Goal: Find specific page/section: Find specific page/section

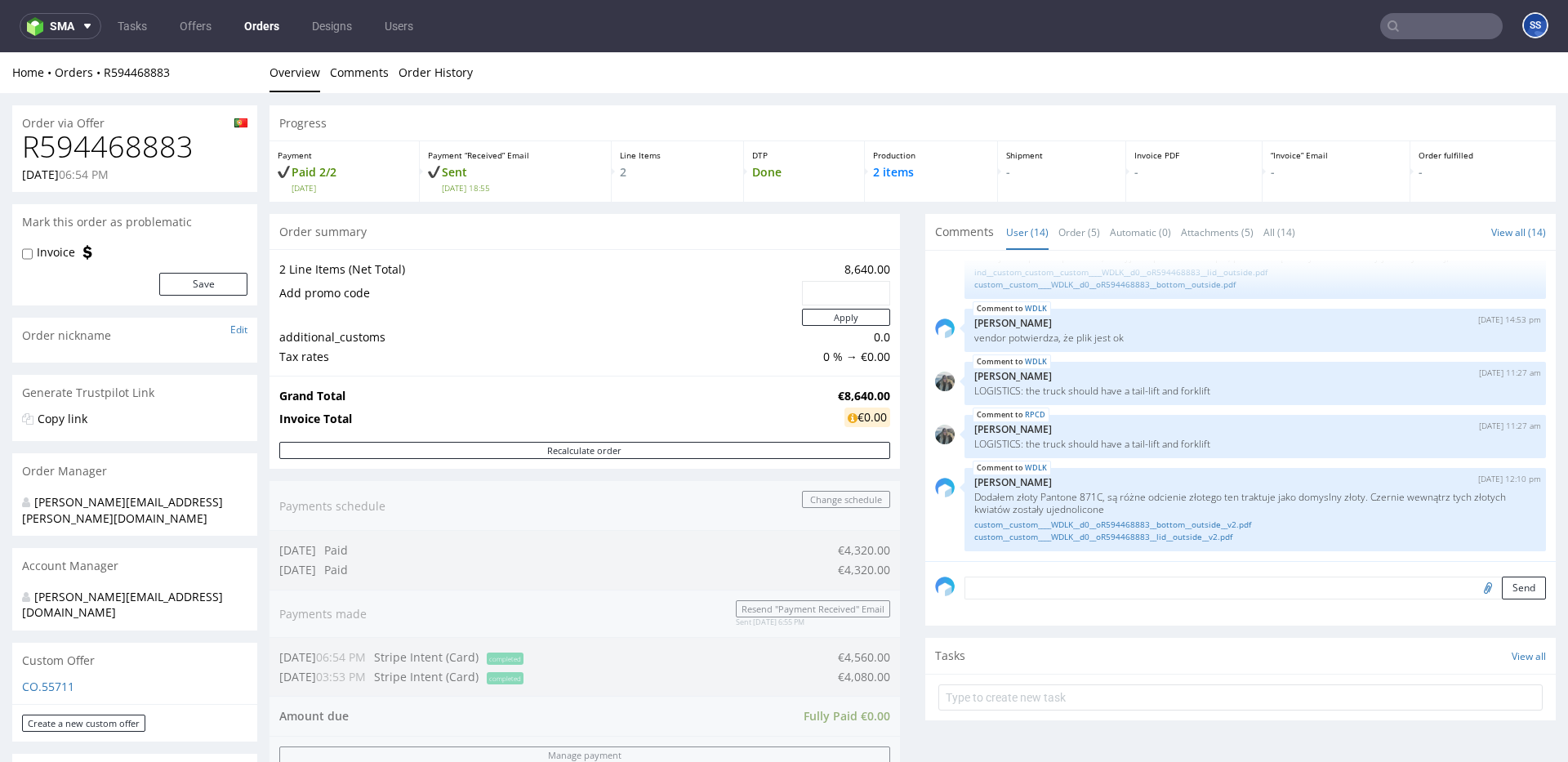
scroll to position [825, 0]
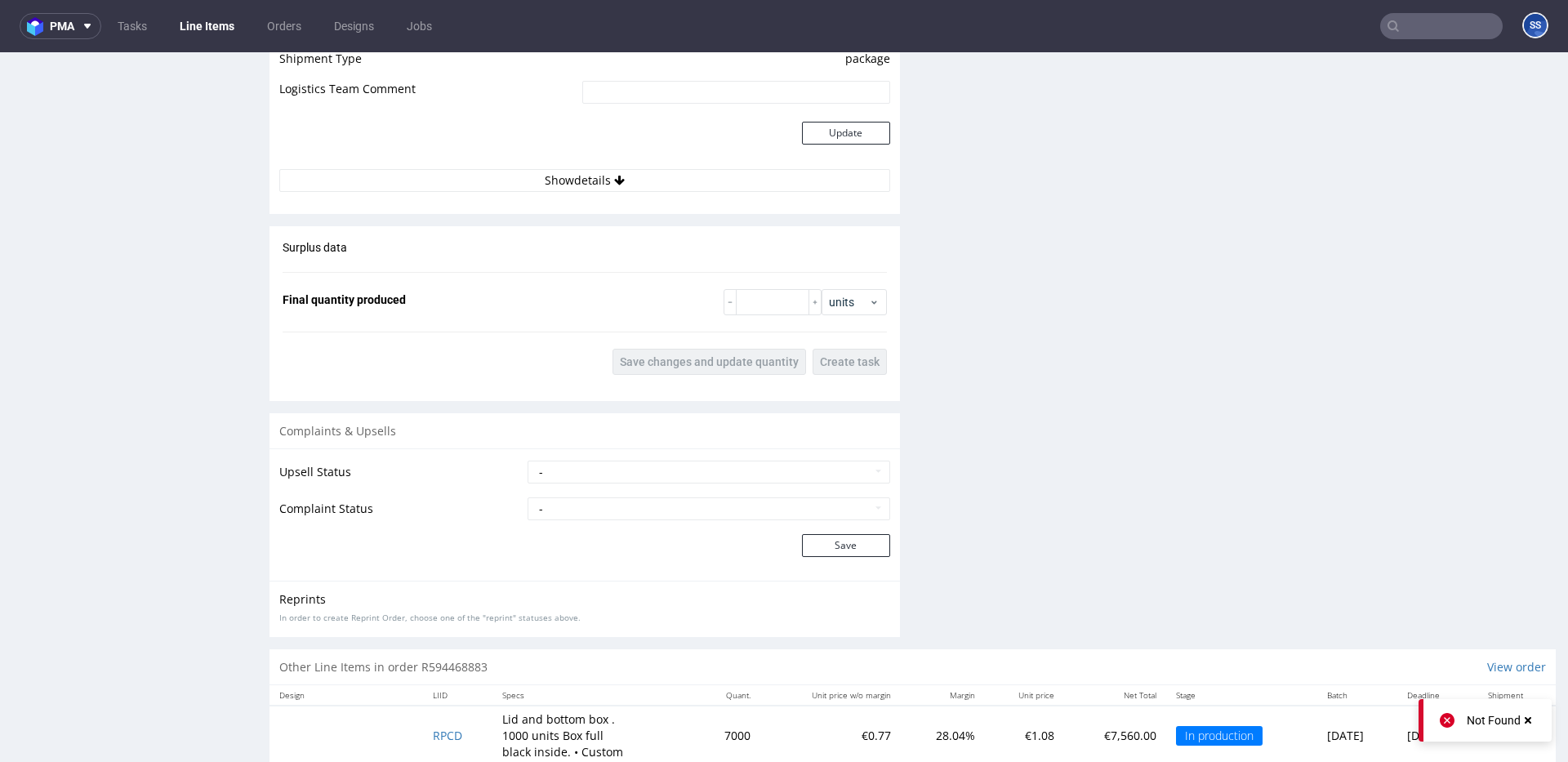
scroll to position [2481, 0]
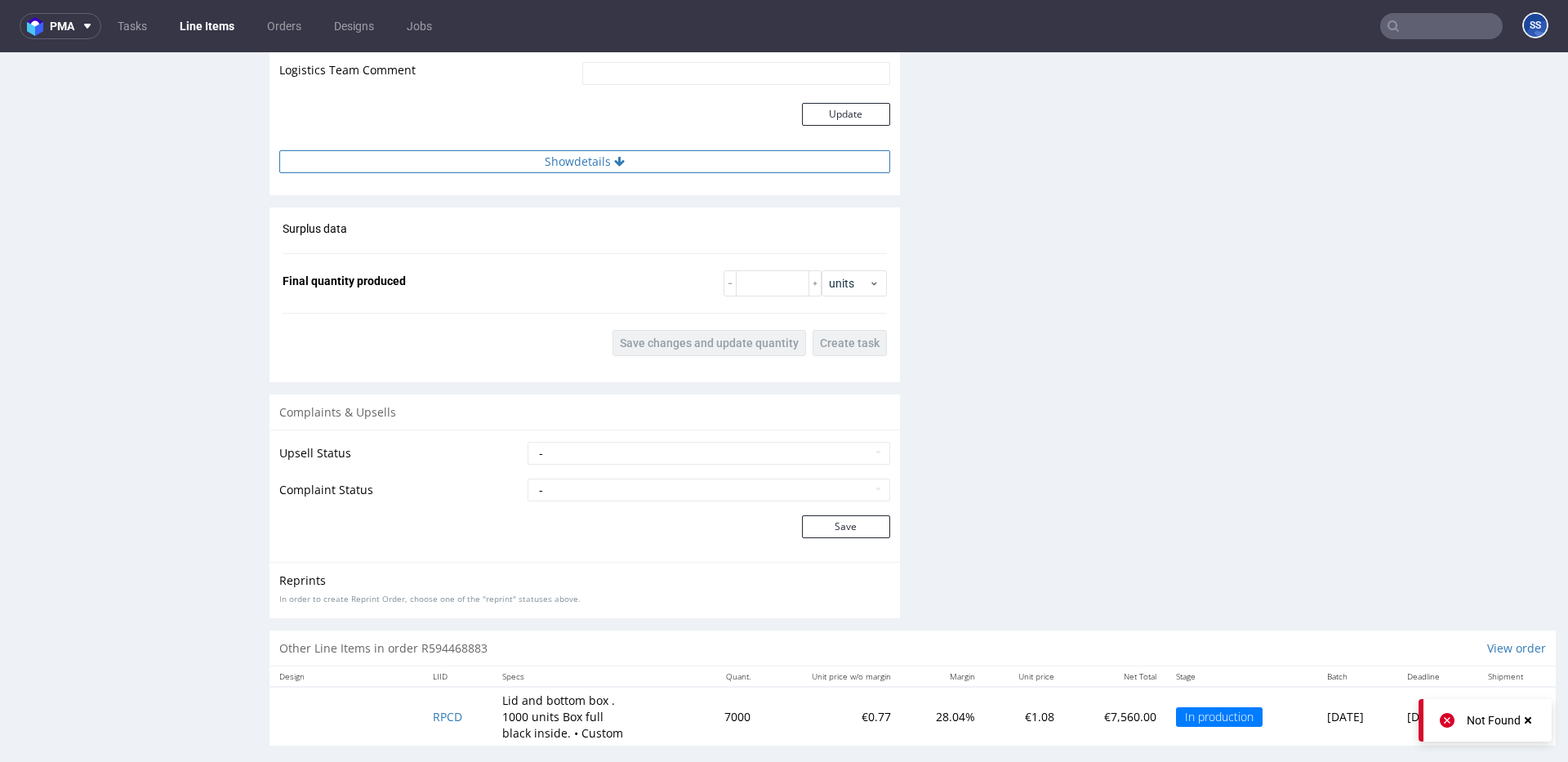
drag, startPoint x: 616, startPoint y: 164, endPoint x: 631, endPoint y: 150, distance: 20.5
click at [620, 158] on div "Estimated Shipment Quantity Unknown Estimated Shipment Cost Unknown Estimated T…" at bounding box center [585, 42] width 631 height 282
click at [634, 150] on button "Show details" at bounding box center [584, 161] width 611 height 23
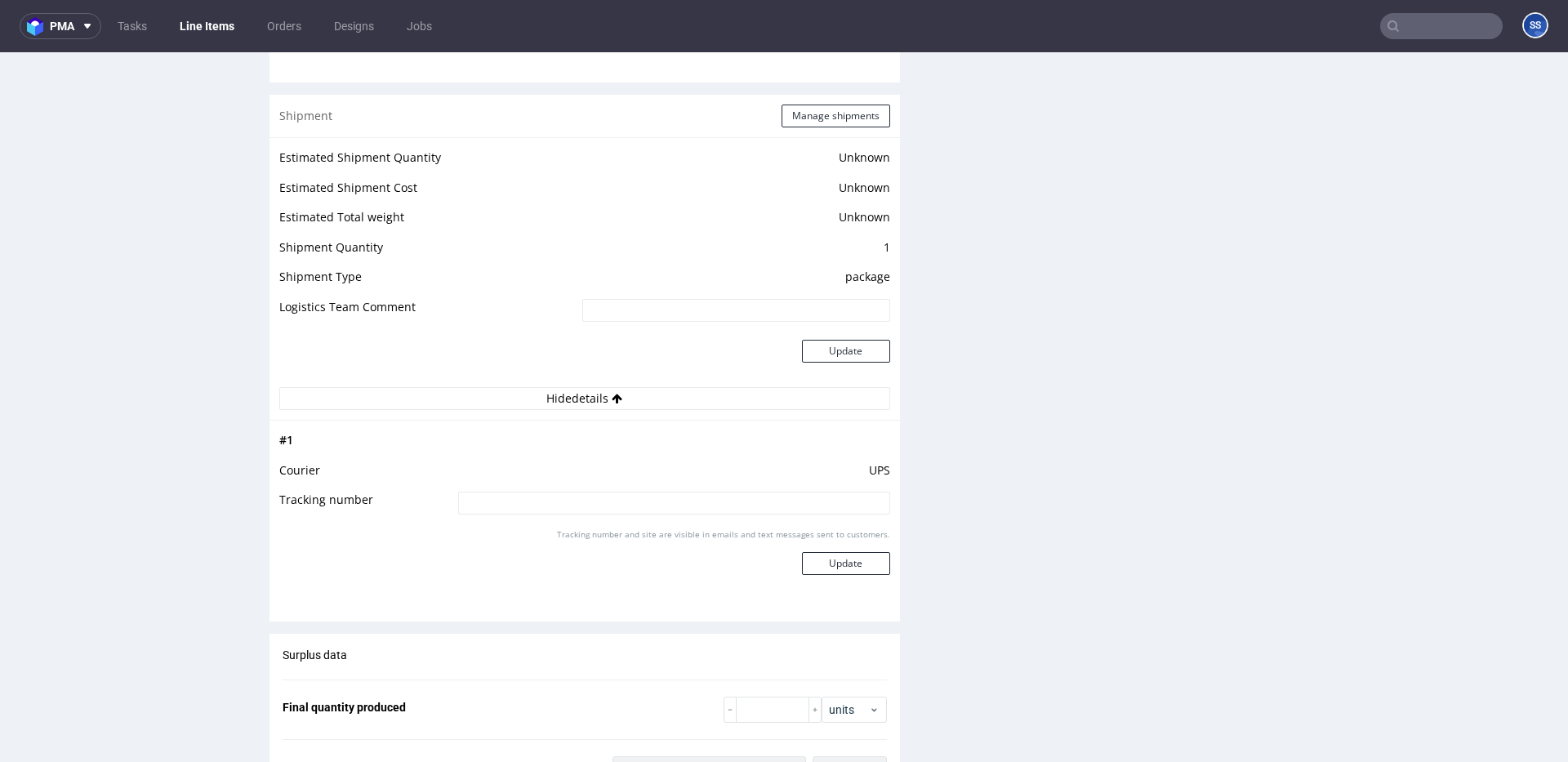
scroll to position [2670, 0]
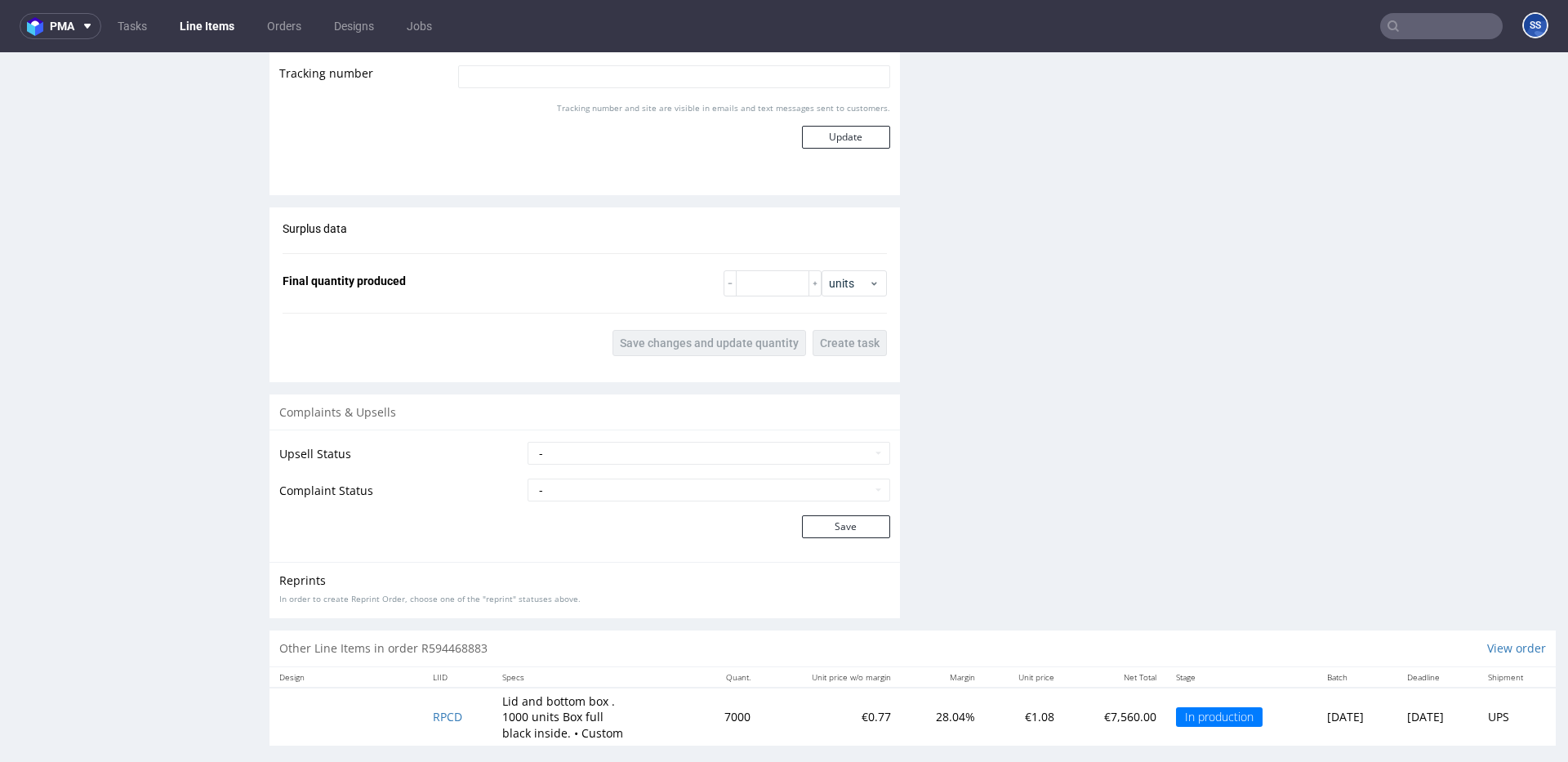
click at [192, 22] on link "Line Items" at bounding box center [206, 26] width 74 height 26
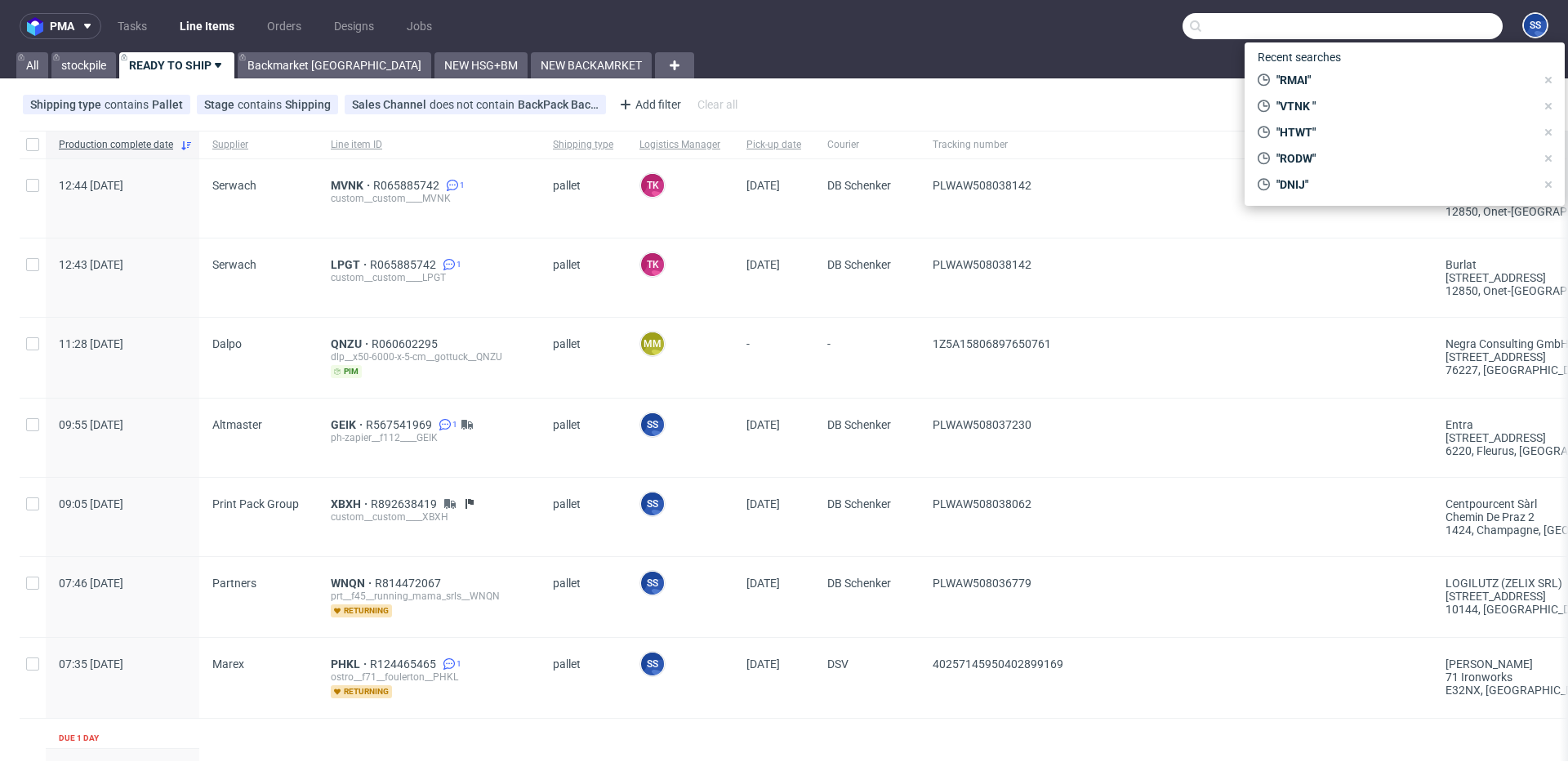
click at [1427, 36] on input "text" at bounding box center [1342, 26] width 320 height 26
paste input "VWWR"
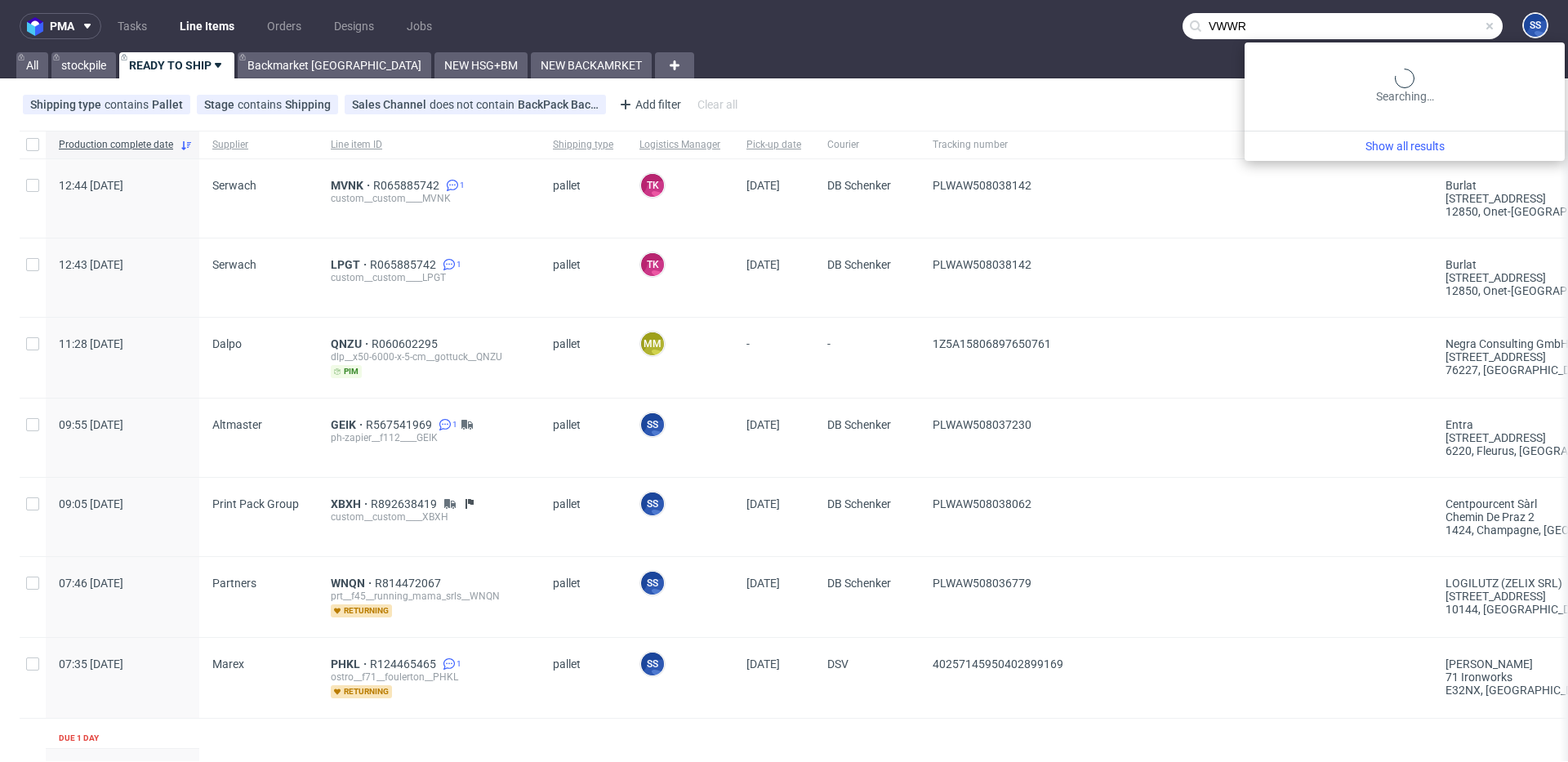
type input "VWWR"
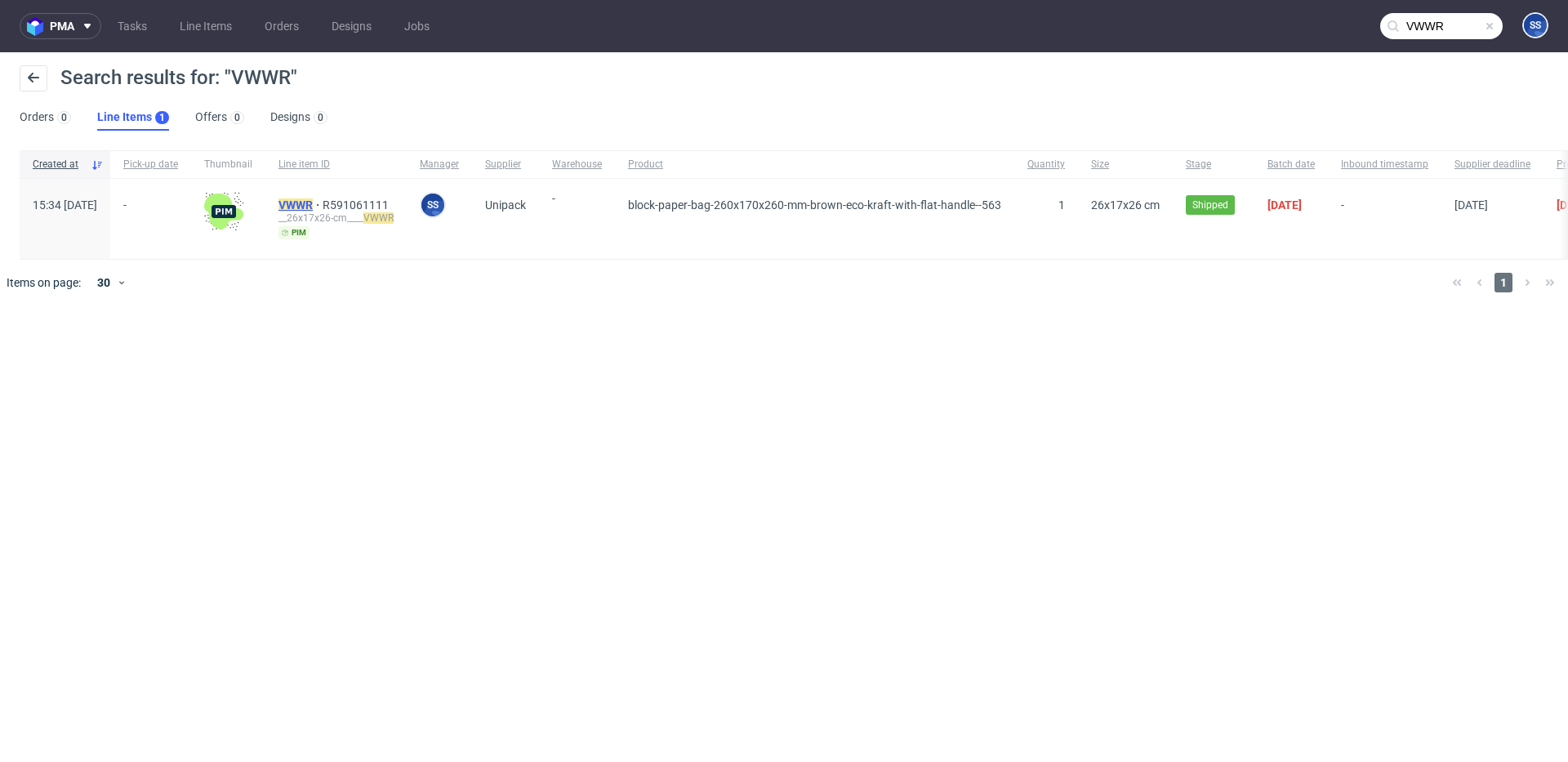
click at [312, 200] on mark "VWWR" at bounding box center [295, 206] width 34 height 13
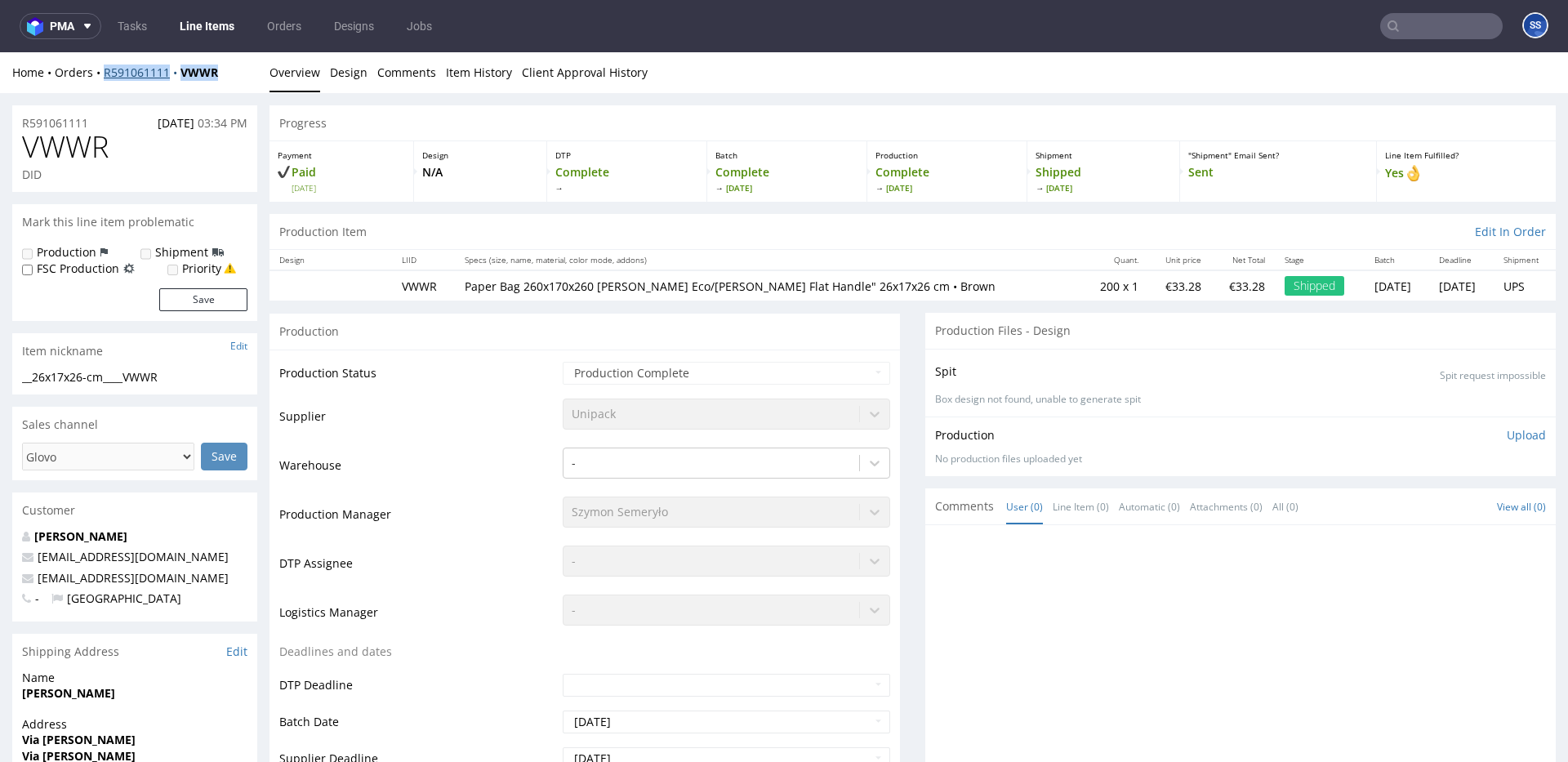
drag, startPoint x: 221, startPoint y: 72, endPoint x: 104, endPoint y: 78, distance: 117.2
click at [104, 78] on div "Home Orders R591061111 VWWR" at bounding box center [134, 73] width 245 height 17
copy div "R591061111 VWWR"
click at [204, 18] on link "Line Items" at bounding box center [206, 26] width 74 height 26
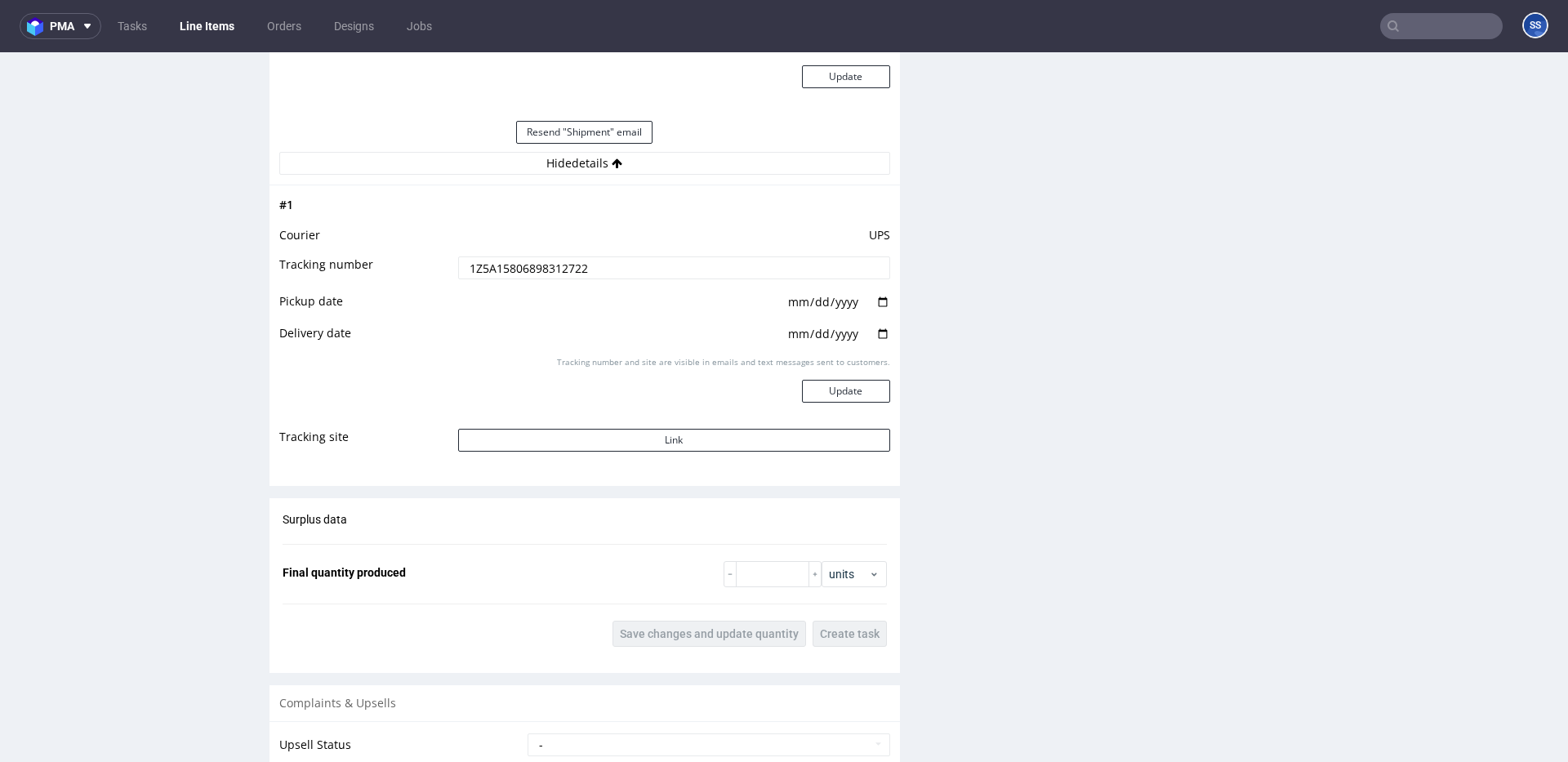
scroll to position [4, 0]
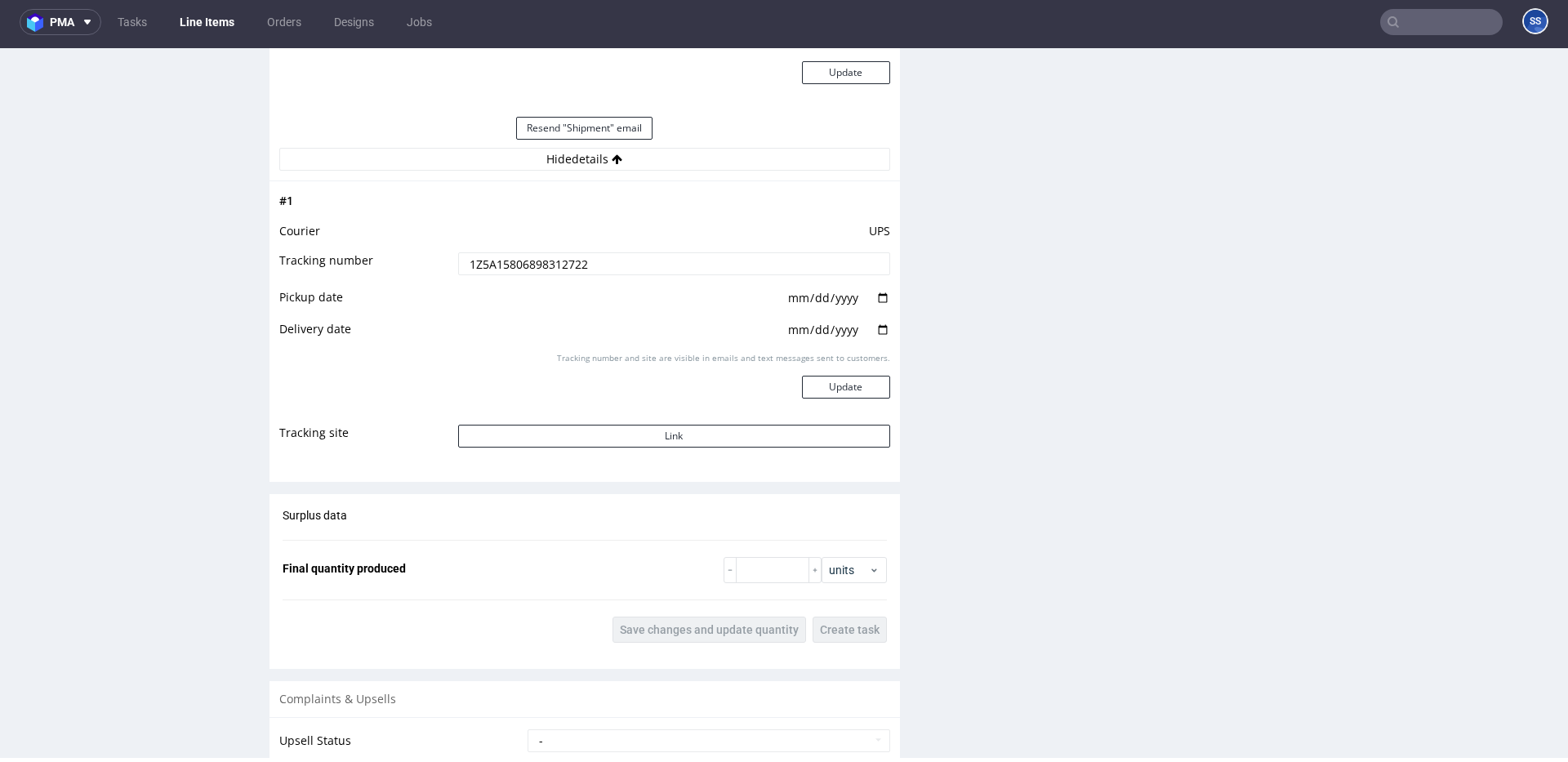
click at [227, 28] on link "Line Items" at bounding box center [206, 22] width 74 height 26
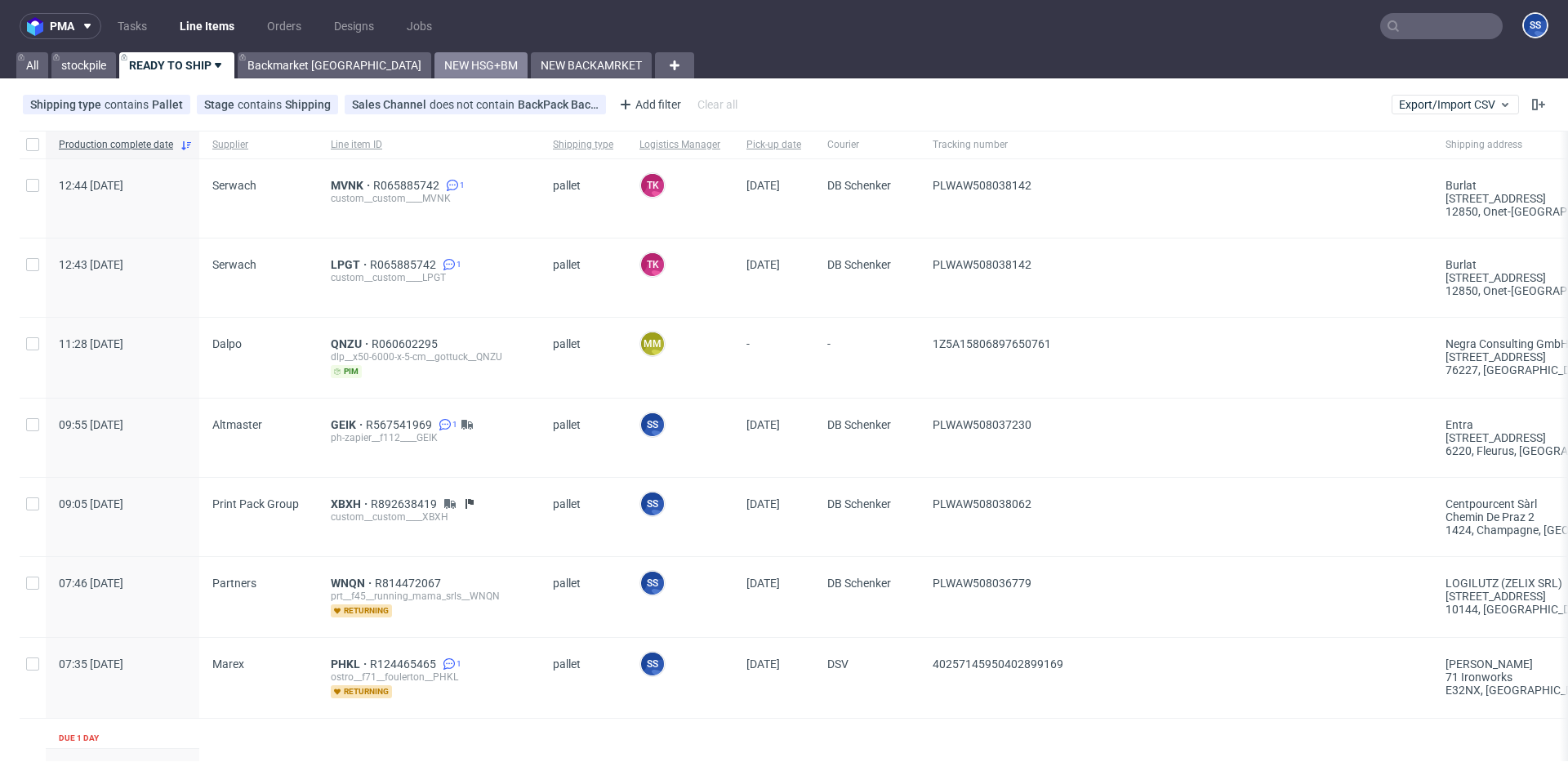
click at [434, 68] on link "NEW HSG+BM" at bounding box center [480, 65] width 93 height 26
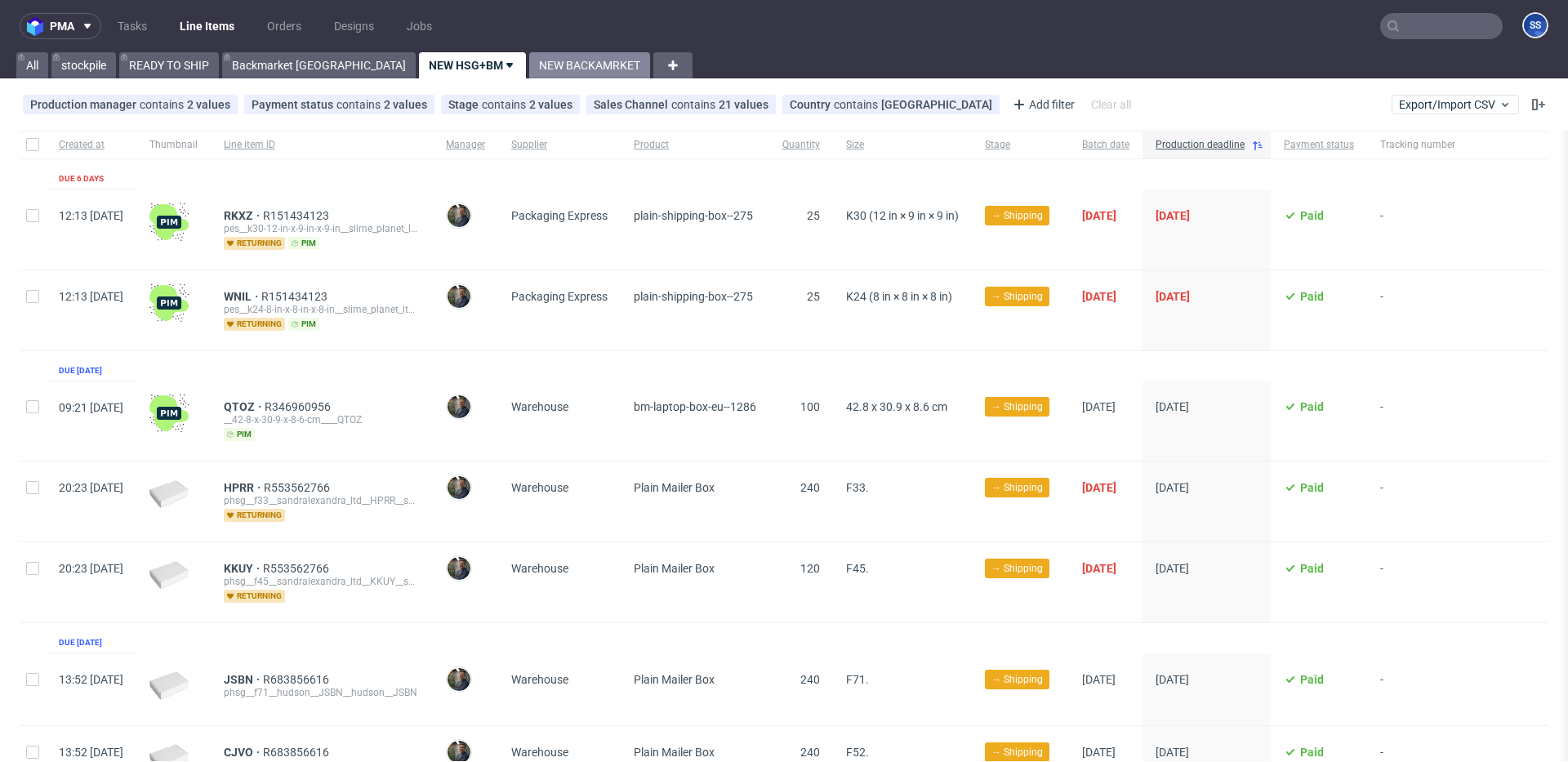
click at [529, 65] on link "NEW BACKAMRKET" at bounding box center [589, 65] width 121 height 26
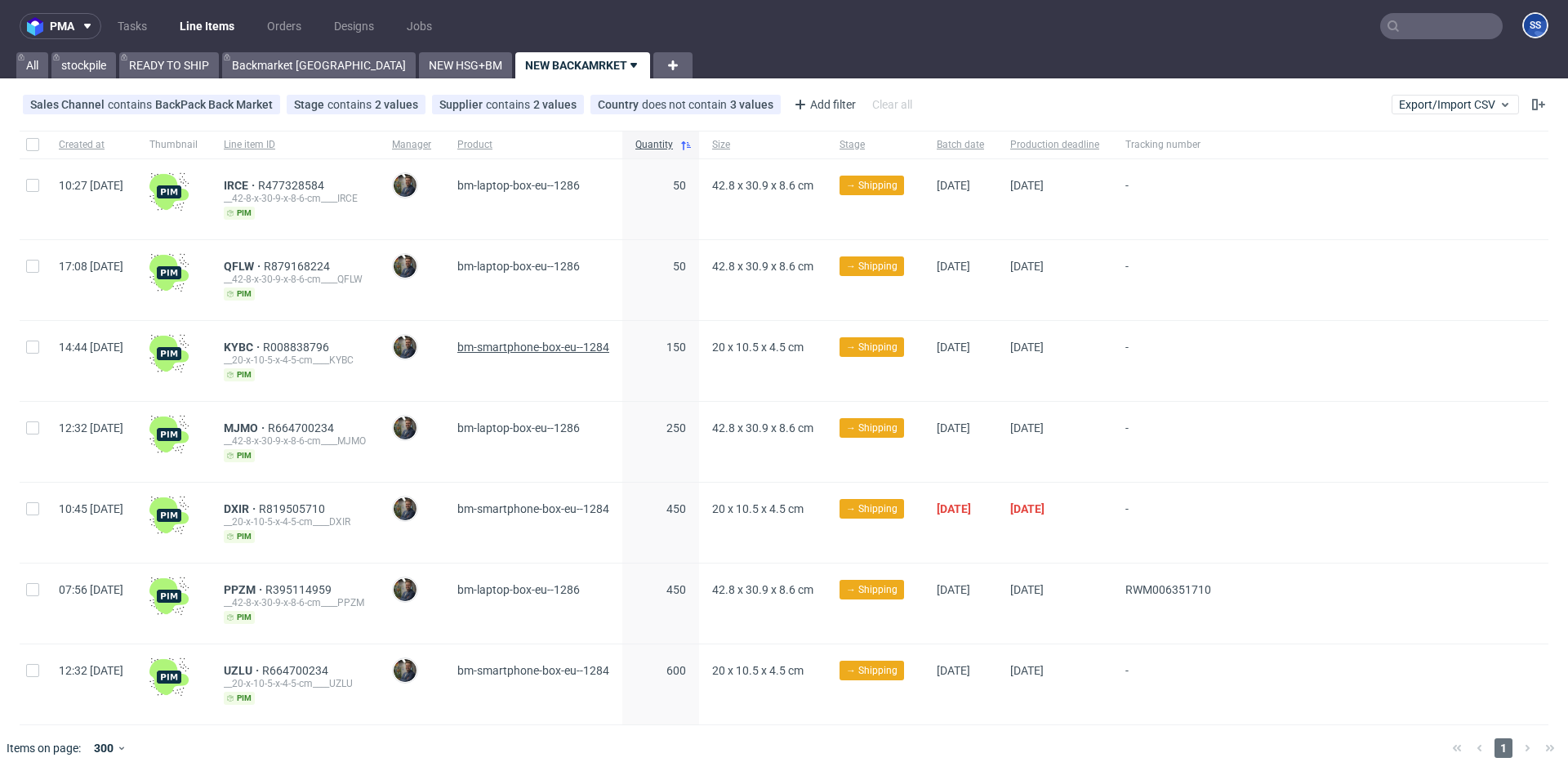
scroll to position [13, 0]
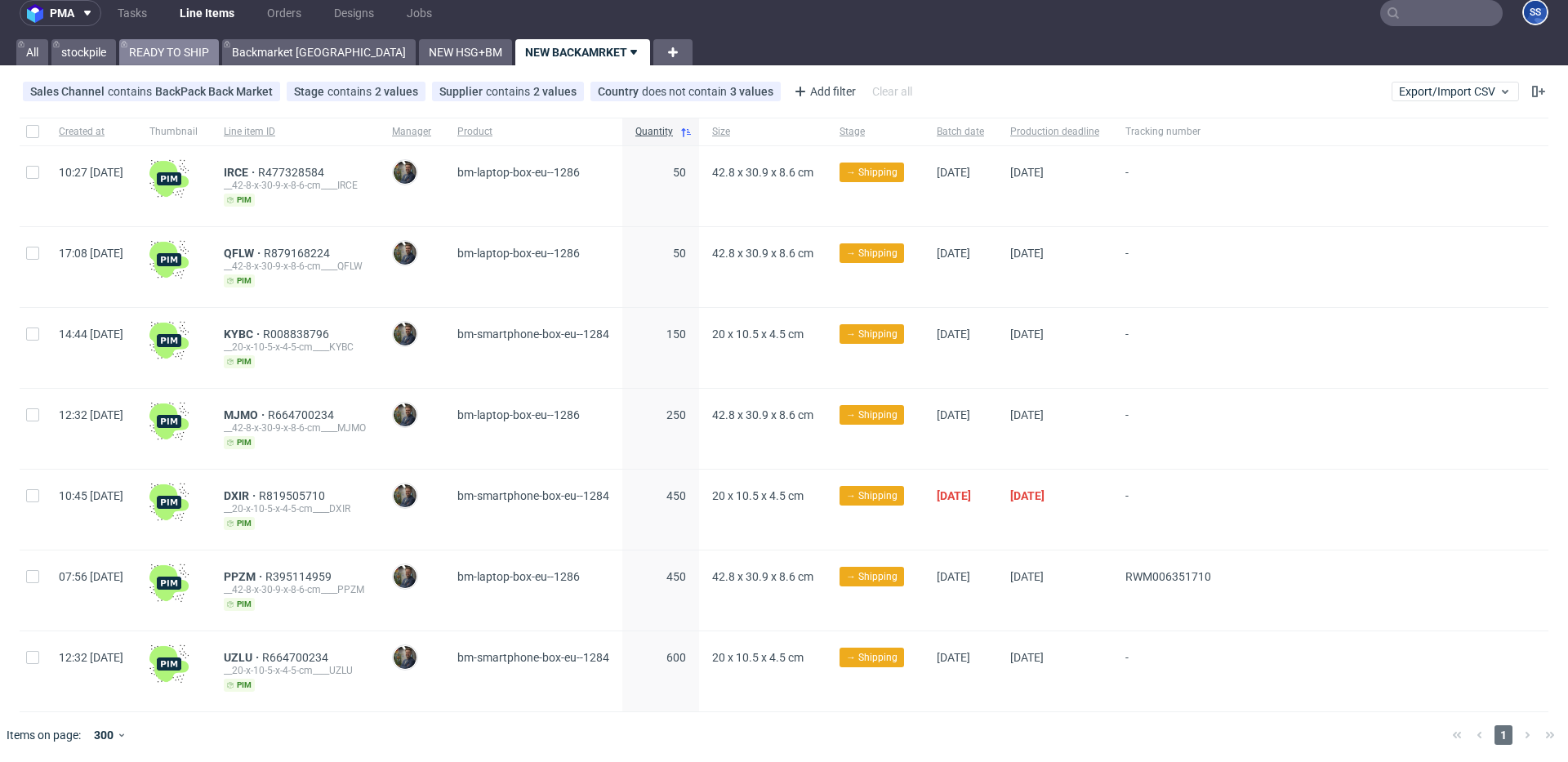
click at [159, 48] on link "READY TO SHIP" at bounding box center [169, 52] width 99 height 26
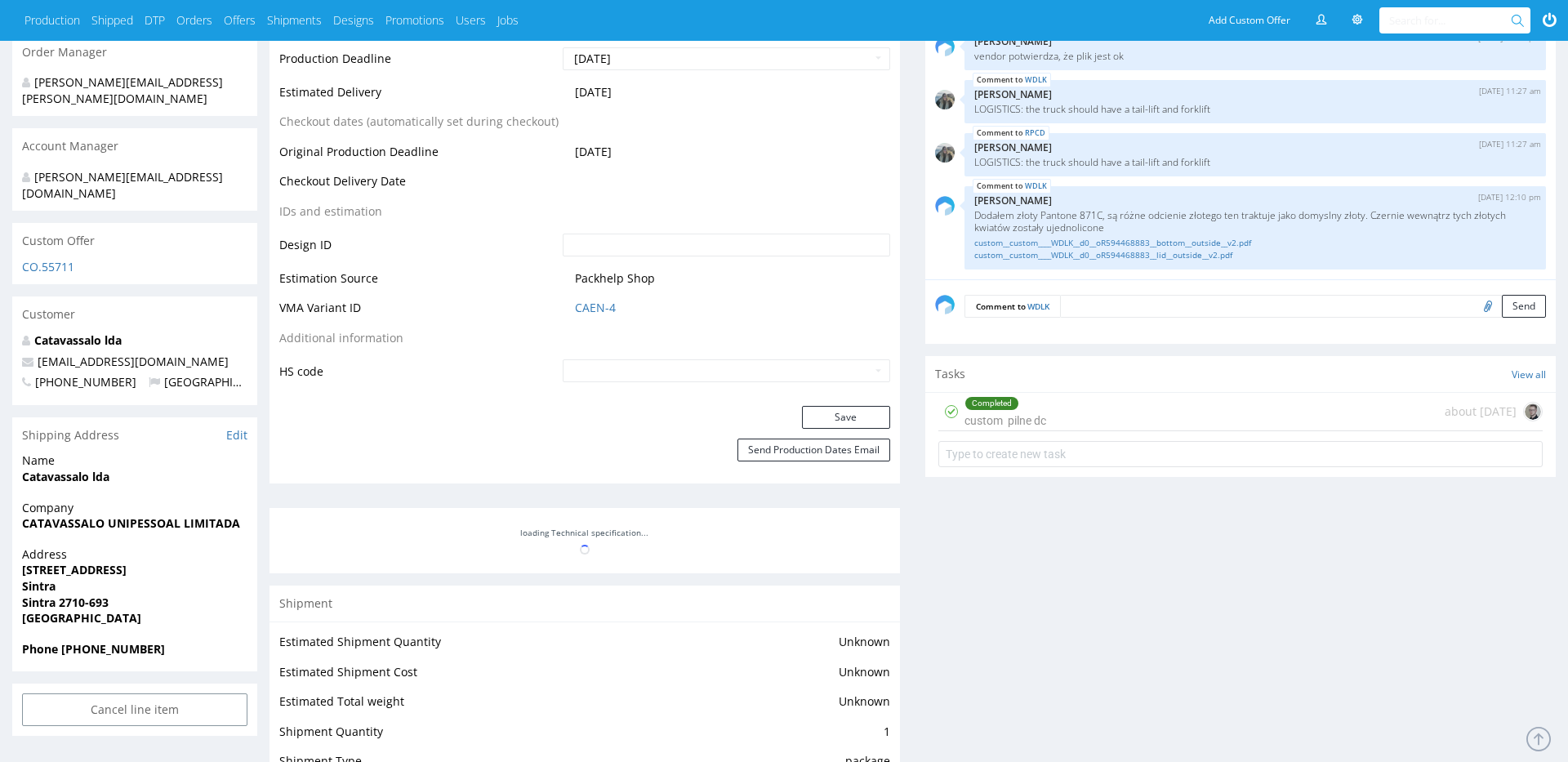
scroll to position [736, 0]
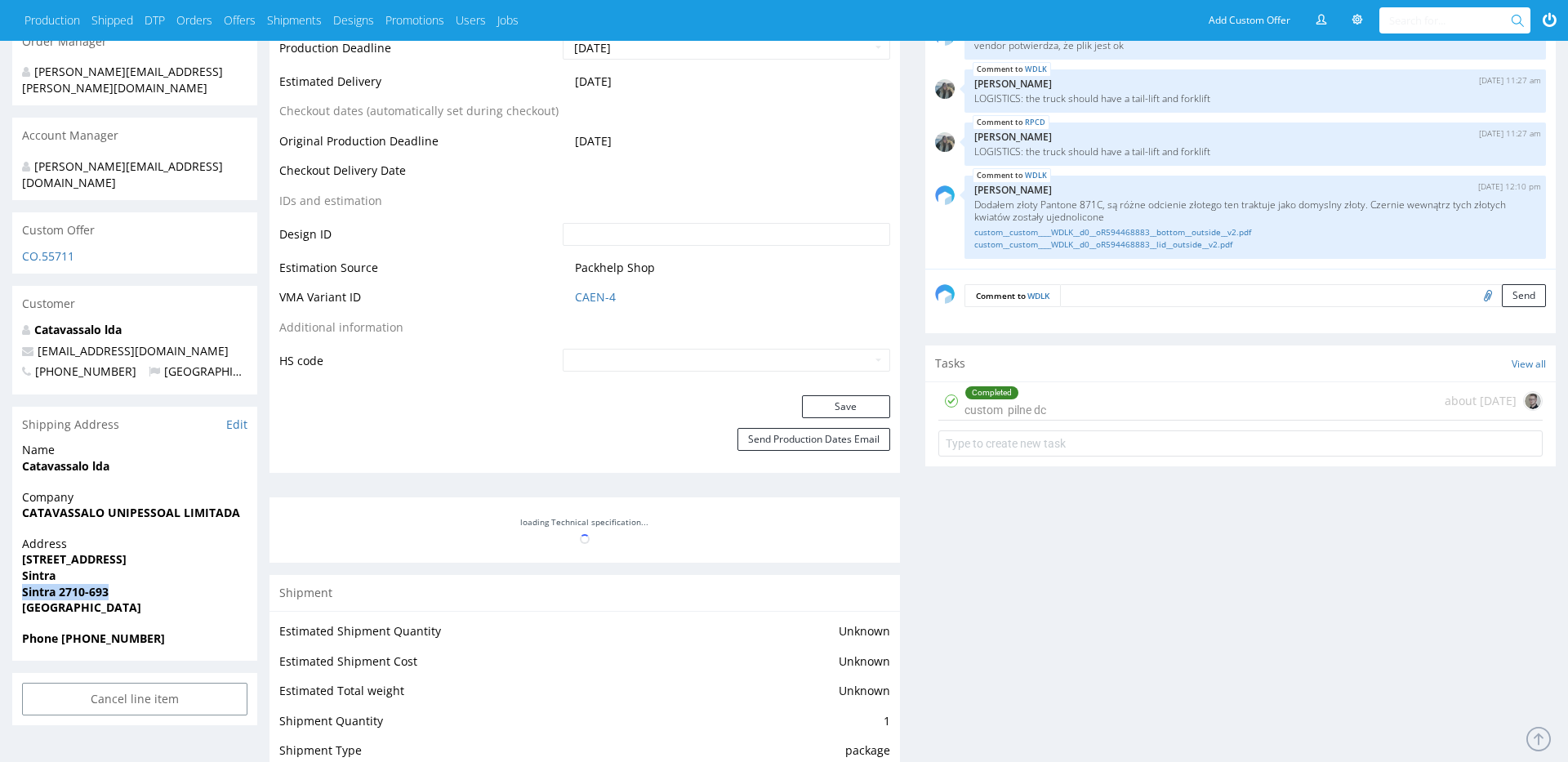
drag, startPoint x: 78, startPoint y: 562, endPoint x: 16, endPoint y: 563, distance: 62.0
click at [16, 563] on div "Address Rua Centro Empresarial da Beloura Lote 3, piso2, Porta 15 Sintra Sintra…" at bounding box center [134, 582] width 245 height 94
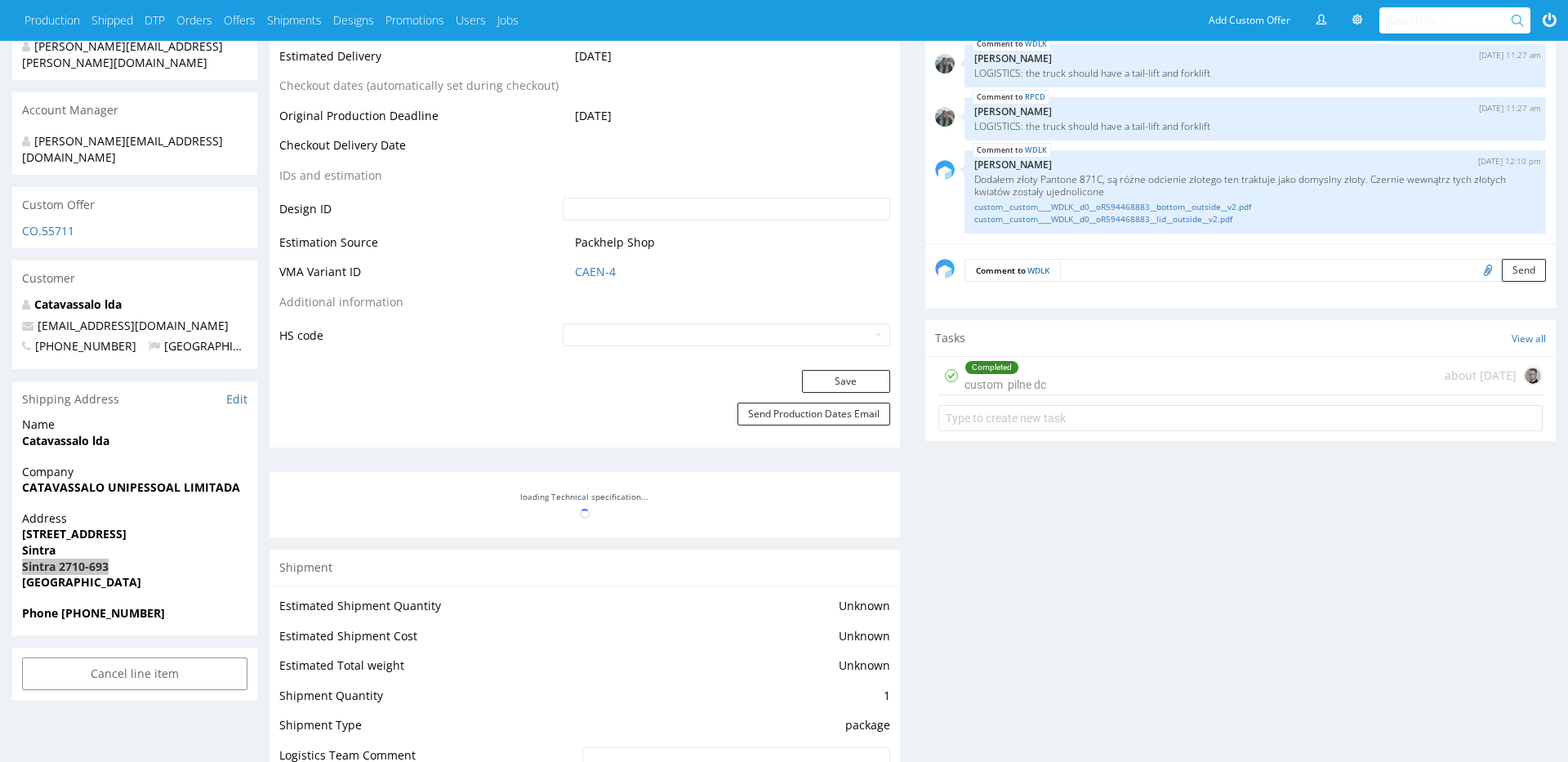
scroll to position [1490, 0]
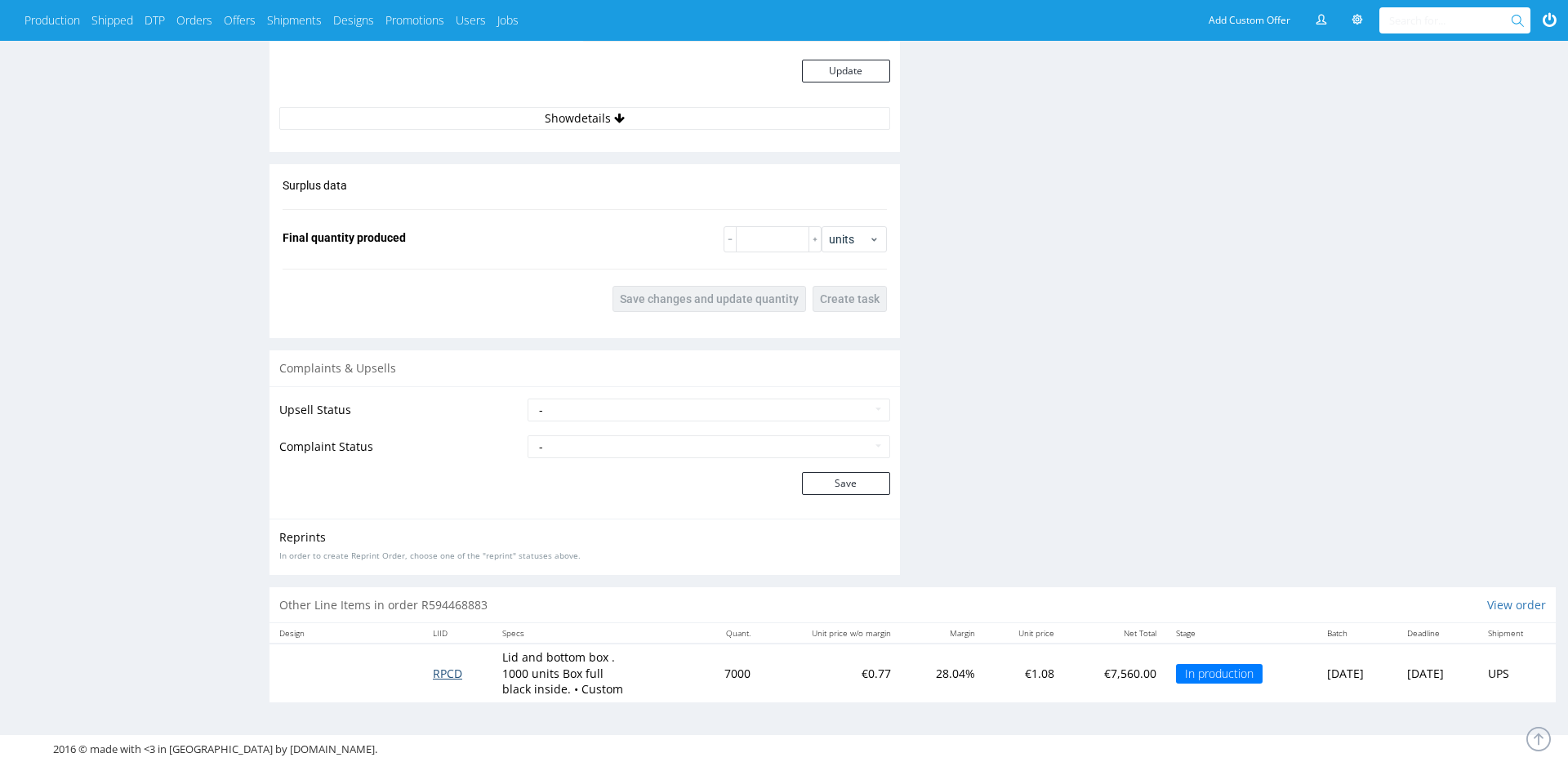
click at [439, 673] on span "RPCD" at bounding box center [447, 673] width 29 height 16
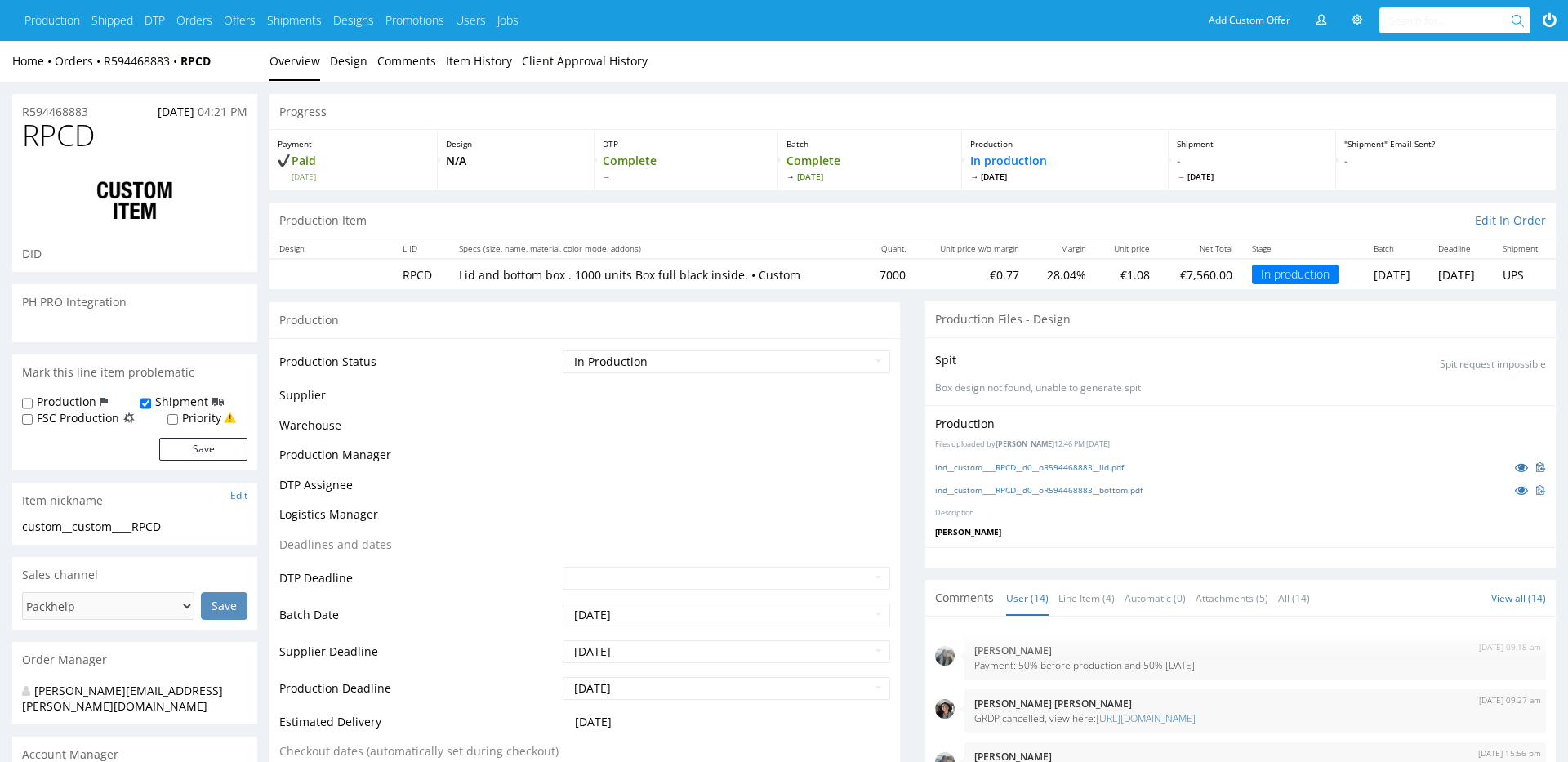
scroll to position [616, 0]
